Goal: Find specific page/section: Find specific page/section

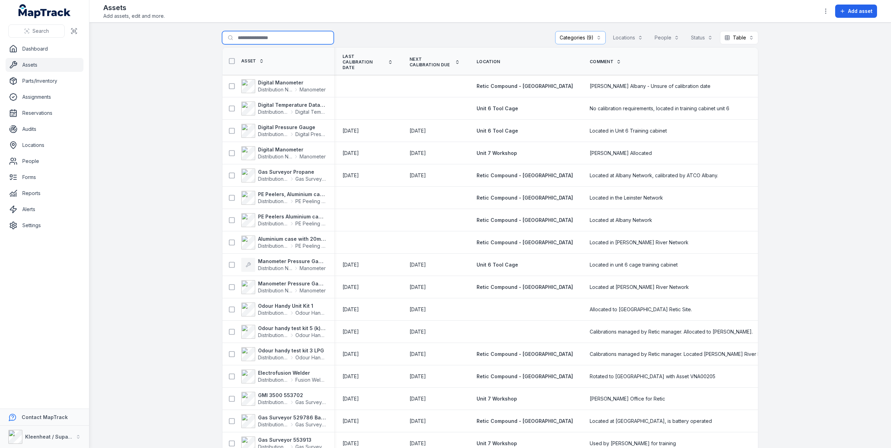
click at [268, 38] on input "Search for assets" at bounding box center [278, 37] width 112 height 13
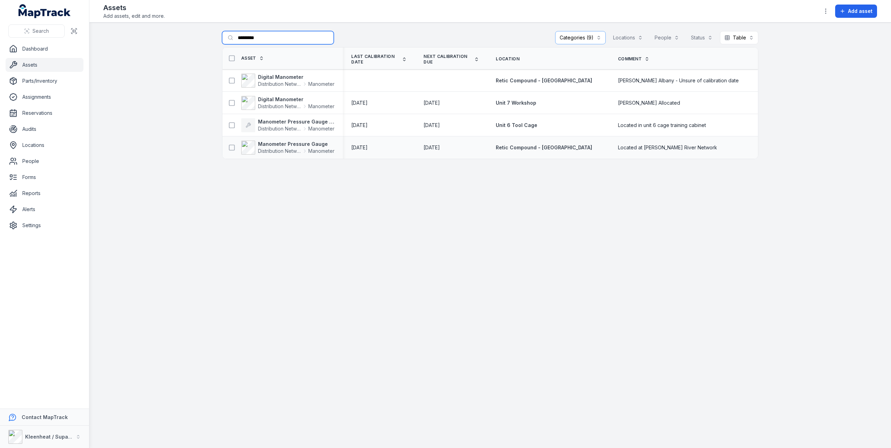
type input "*********"
click at [415, 151] on div "[DATE]" at bounding box center [379, 147] width 72 height 13
click at [301, 150] on span "Distribution Networks Equipment" at bounding box center [279, 151] width 43 height 7
click at [316, 124] on strong "Manometer Pressure Gauge 0-700kPa" at bounding box center [296, 121] width 76 height 7
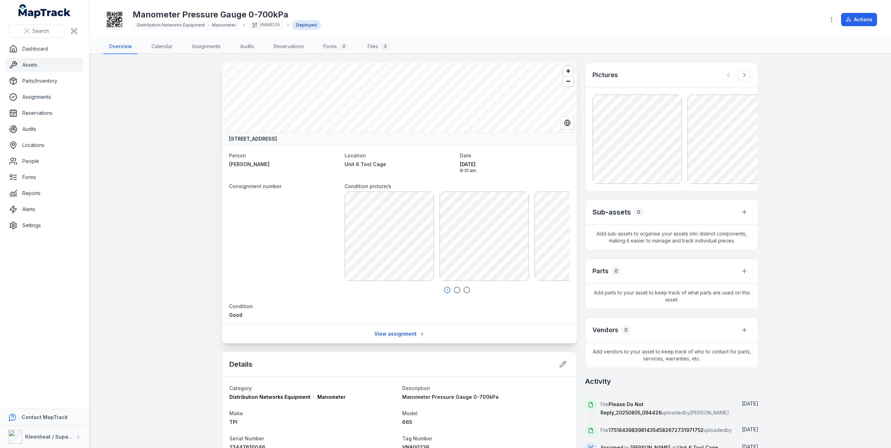
scroll to position [35, 0]
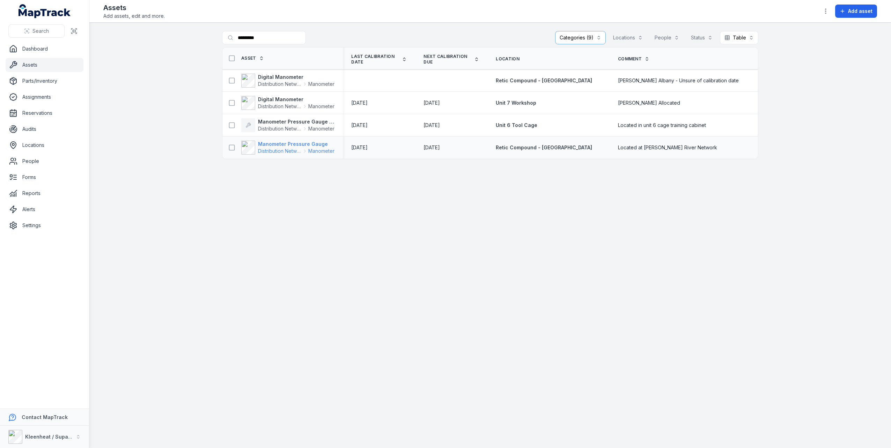
click at [316, 148] on span "Manometer" at bounding box center [321, 151] width 26 height 7
click at [297, 100] on strong "Digital Manometer" at bounding box center [296, 99] width 76 height 7
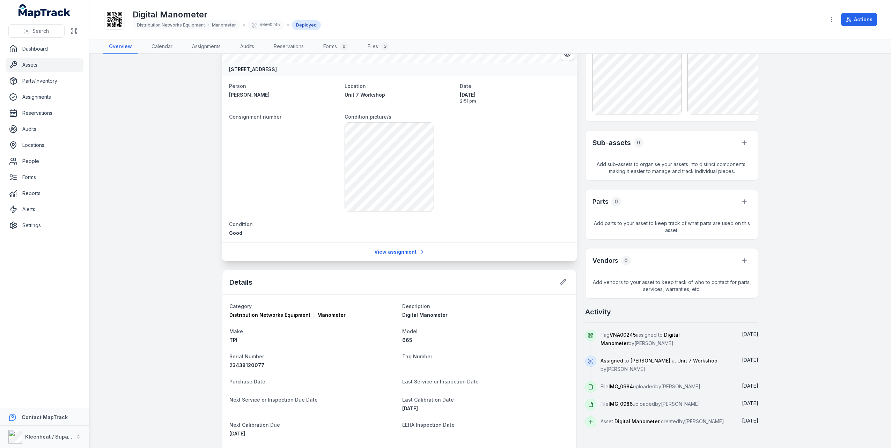
scroll to position [70, 0]
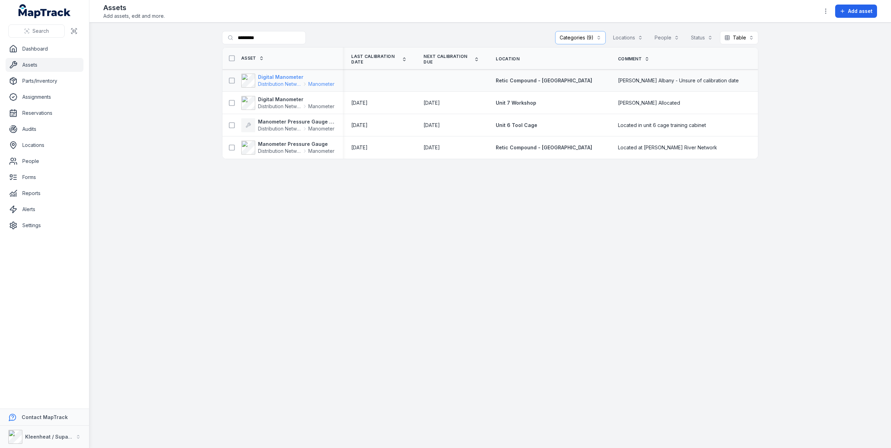
click at [294, 83] on span "Distribution Networks Equipment" at bounding box center [279, 84] width 43 height 7
